Goal: Transaction & Acquisition: Purchase product/service

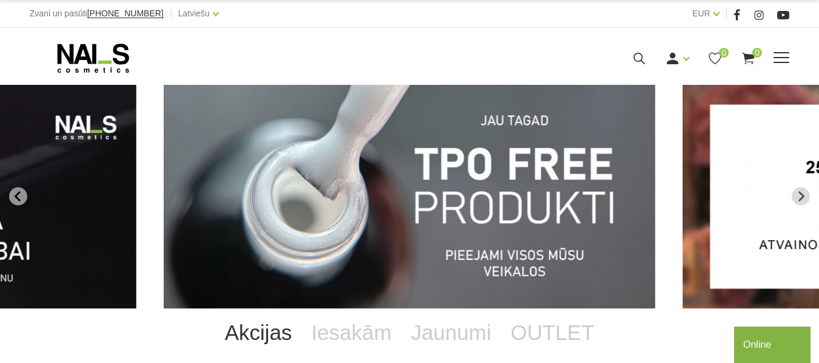
click at [0, 0] on link "Gēlu sistēmas" at bounding box center [0, 0] width 0 height 0
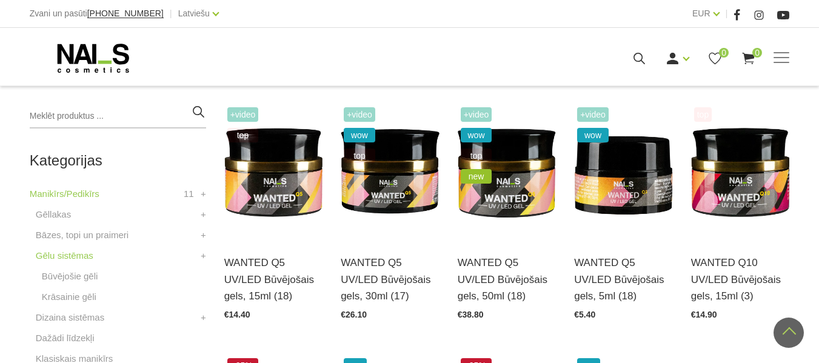
scroll to position [271, 0]
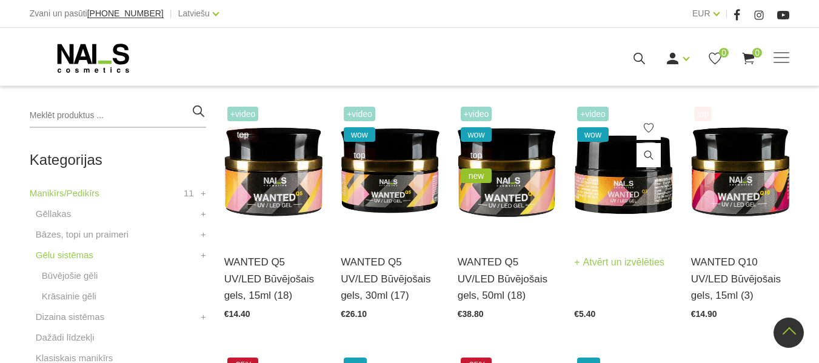
click at [608, 186] on img at bounding box center [623, 171] width 99 height 135
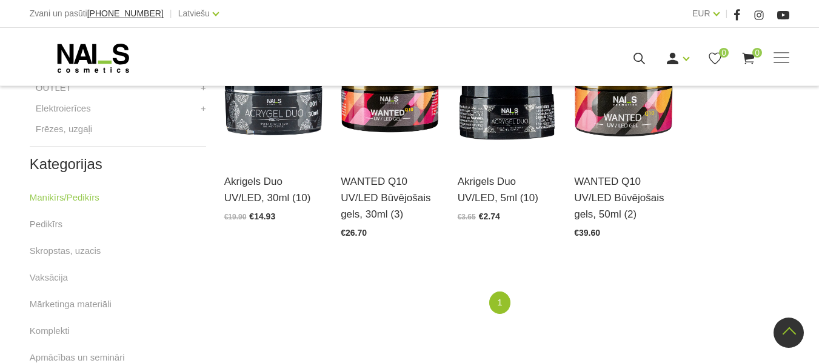
scroll to position [604, 0]
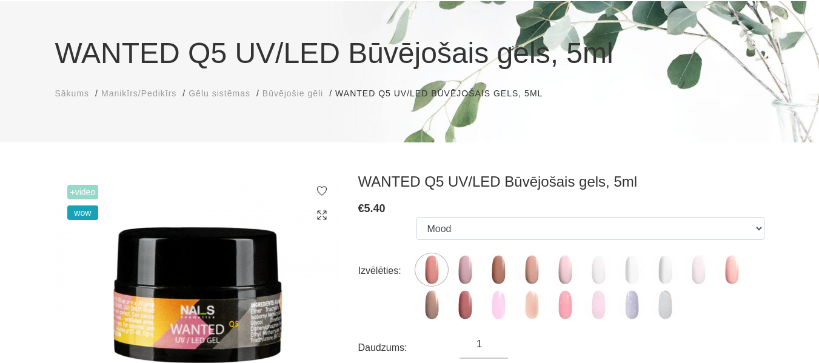
scroll to position [84, 0]
